Goal: Information Seeking & Learning: Learn about a topic

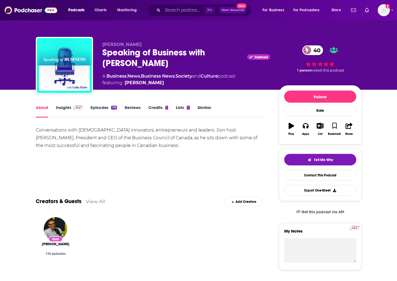
click at [75, 110] on link "Insights" at bounding box center [69, 111] width 27 height 13
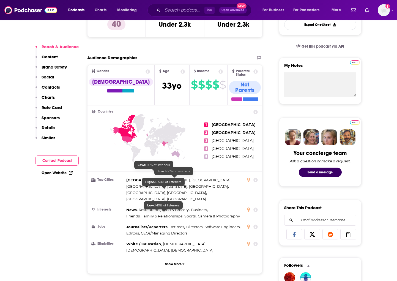
scroll to position [187, 0]
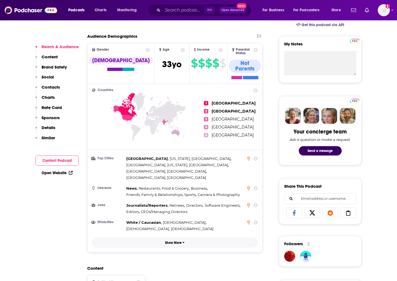
click at [177, 238] on button "Show More" at bounding box center [175, 243] width 166 height 10
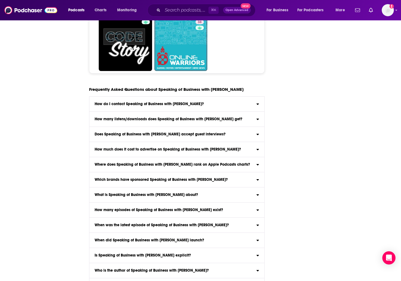
scroll to position [0, 0]
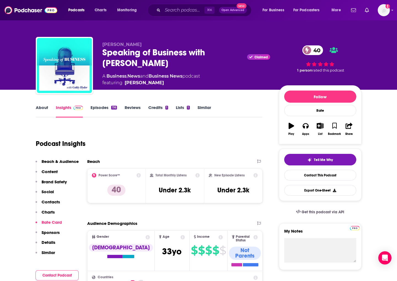
click at [153, 108] on link "Credits 1" at bounding box center [158, 111] width 20 height 13
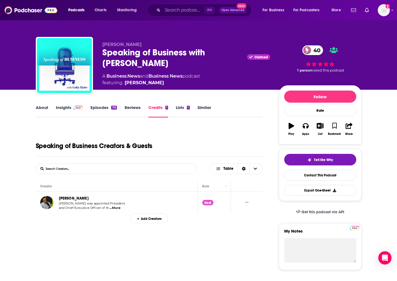
click at [116, 208] on span "...More" at bounding box center [115, 208] width 11 height 4
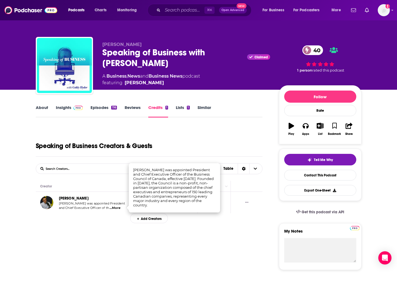
click at [116, 208] on span "...More" at bounding box center [115, 208] width 11 height 4
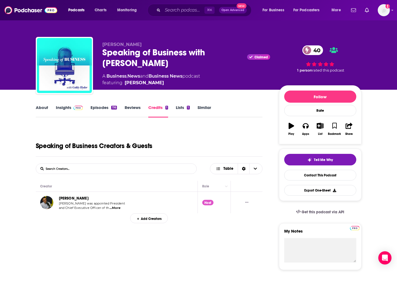
click at [185, 111] on link "Lists 1" at bounding box center [183, 111] width 14 height 13
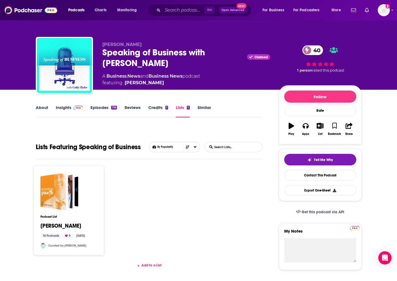
click at [138, 106] on link "Reviews" at bounding box center [133, 111] width 16 height 13
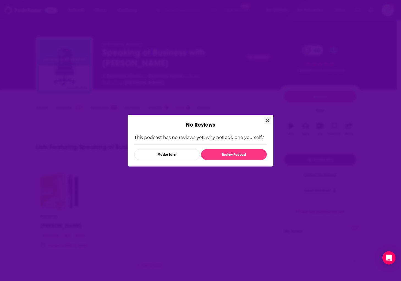
click at [265, 121] on button "Close" at bounding box center [267, 120] width 7 height 7
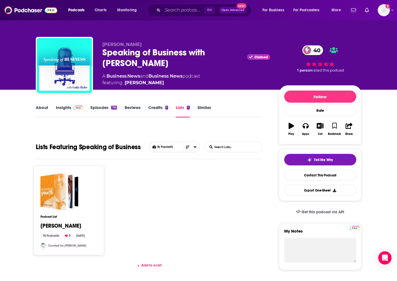
click at [108, 107] on link "Episodes 116" at bounding box center [104, 111] width 26 height 13
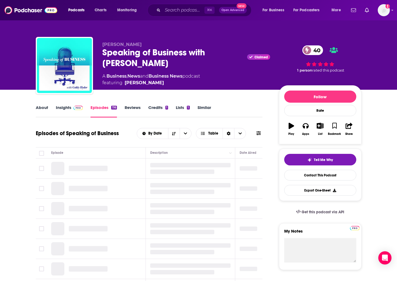
click at [75, 109] on img at bounding box center [79, 108] width 10 height 4
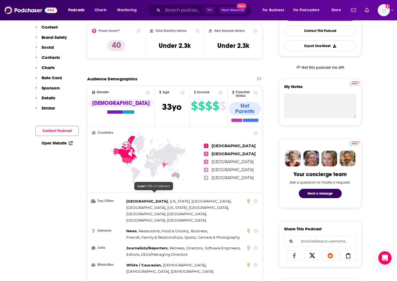
scroll to position [201, 0]
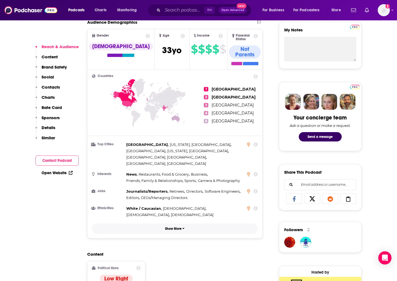
click at [176, 224] on button "Show More" at bounding box center [175, 229] width 166 height 10
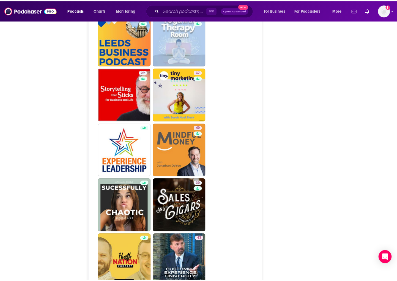
scroll to position [0, 0]
